Goal: Information Seeking & Learning: Learn about a topic

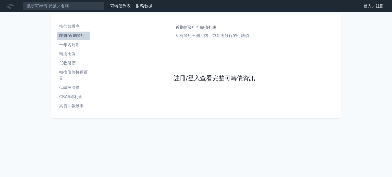
click at [182, 80] on link "註冊/登入查看完整可轉債資訊" at bounding box center [215, 79] width 82 height 8
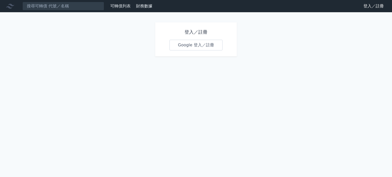
click at [198, 49] on link "Google 登入／註冊" at bounding box center [195, 45] width 53 height 11
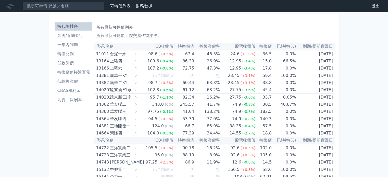
click at [74, 58] on link "轉換比例" at bounding box center [73, 54] width 37 height 8
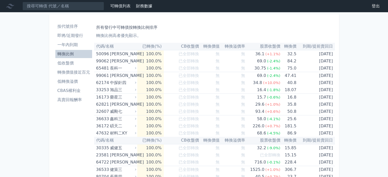
click at [78, 28] on li "按代號排序" at bounding box center [73, 26] width 37 height 6
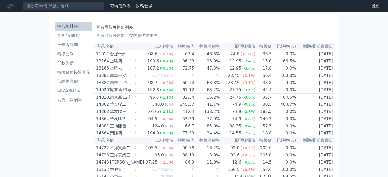
click at [74, 73] on li "轉換價值接近百元" at bounding box center [73, 72] width 37 height 6
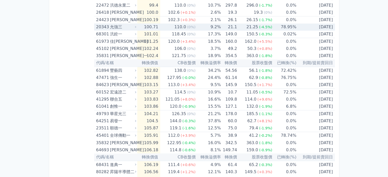
scroll to position [840, 0]
